Goal: Find specific page/section

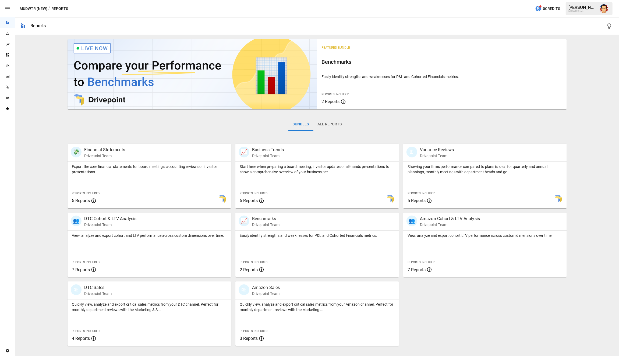
click at [604, 8] on img "Austin Gardner-Smith" at bounding box center [603, 8] width 9 height 9
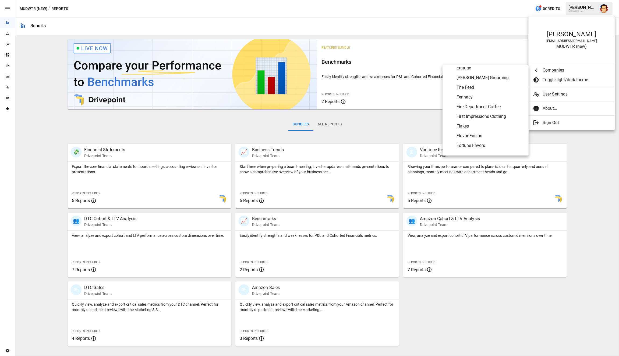
scroll to position [846, 0]
click at [466, 135] on span "Flavor Fusion" at bounding box center [490, 135] width 68 height 6
